Goal: Find specific page/section: Find specific page/section

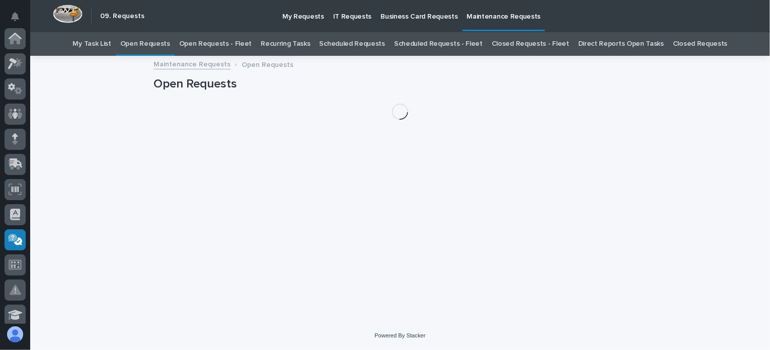
scroll to position [201, 0]
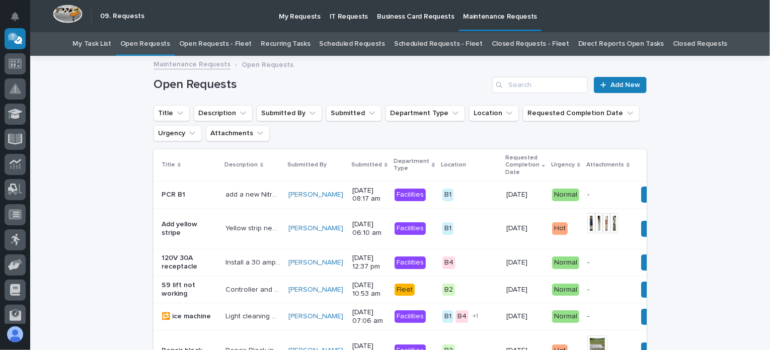
click at [245, 41] on link "Open Requests - Fleet" at bounding box center [215, 44] width 73 height 24
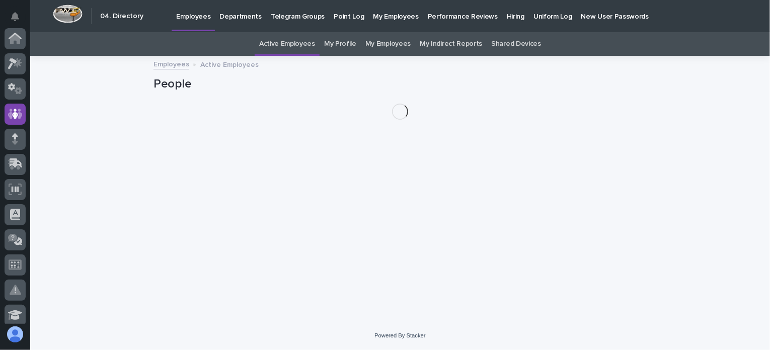
scroll to position [75, 0]
